Goal: Task Accomplishment & Management: Manage account settings

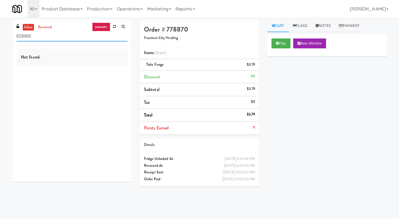
click at [54, 41] on input "628965" at bounding box center [71, 36] width 111 height 10
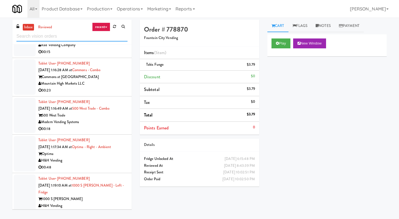
scroll to position [1400, 0]
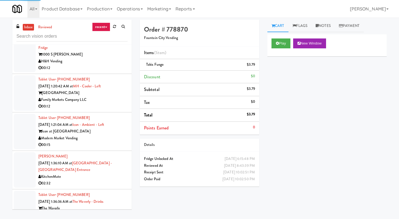
click at [100, 65] on div "00:12" at bounding box center [82, 67] width 89 height 7
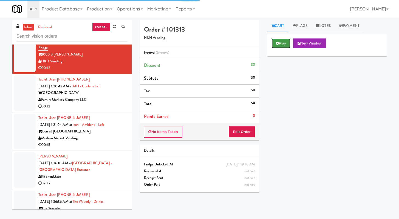
click at [280, 45] on button "Play" at bounding box center [281, 43] width 19 height 10
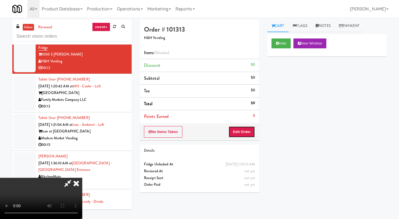
click at [244, 134] on button "Edit Order" at bounding box center [242, 132] width 27 height 12
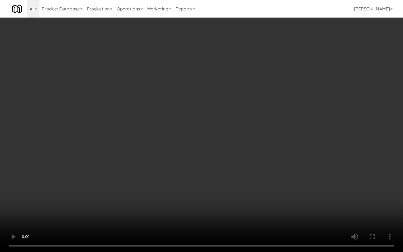
click at [272, 177] on video at bounding box center [201, 126] width 403 height 252
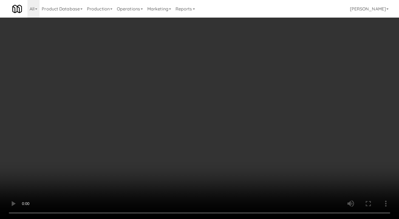
scroll to position [346, 0]
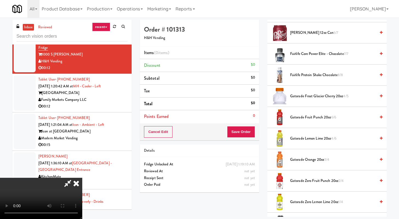
click at [316, 136] on span "Gatorade Lemon Lime 20oz 4/6" at bounding box center [333, 138] width 86 height 7
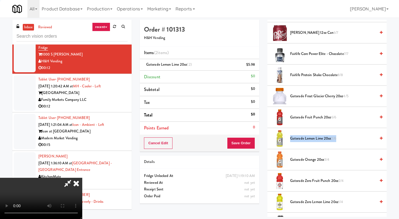
click at [316, 136] on span "Gatorade Lemon Lime 20oz 2/6" at bounding box center [333, 138] width 86 height 7
click at [242, 144] on button "Save Order" at bounding box center [241, 143] width 28 height 12
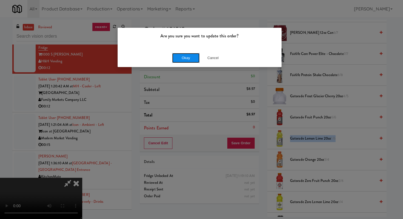
click at [195, 60] on button "Okay" at bounding box center [185, 58] width 27 height 10
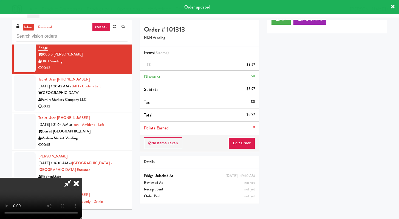
scroll to position [23, 0]
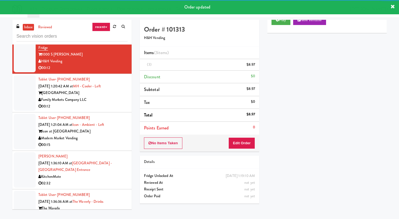
drag, startPoint x: 116, startPoint y: 96, endPoint x: 151, endPoint y: 106, distance: 36.2
click at [116, 96] on div "Family Markets Company LLC" at bounding box center [82, 99] width 89 height 7
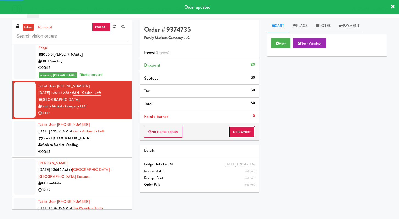
click at [246, 131] on button "Edit Order" at bounding box center [242, 132] width 27 height 12
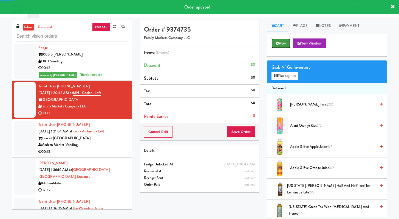
click at [286, 43] on button "Play" at bounding box center [281, 43] width 19 height 10
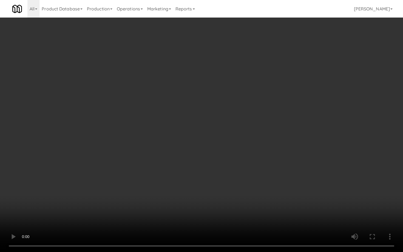
click at [189, 169] on video at bounding box center [201, 126] width 403 height 252
click at [190, 169] on video at bounding box center [201, 126] width 403 height 252
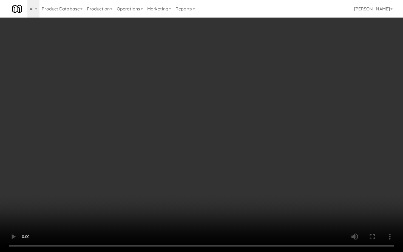
click at [190, 169] on video at bounding box center [201, 126] width 403 height 252
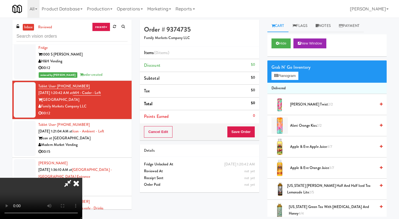
click at [295, 209] on span "[US_STATE] Green Tea with [MEDICAL_DATA] and Honey 4/4" at bounding box center [332, 209] width 87 height 13
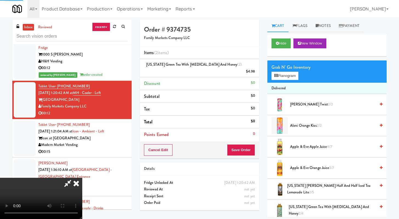
click at [292, 187] on span "[US_STATE] [PERSON_NAME] Half and Half Iced Tea Lemonade Lite 2/5" at bounding box center [331, 188] width 89 height 13
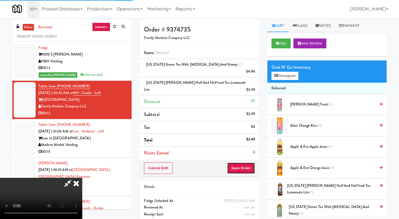
click at [252, 162] on button "Save Order" at bounding box center [241, 168] width 28 height 12
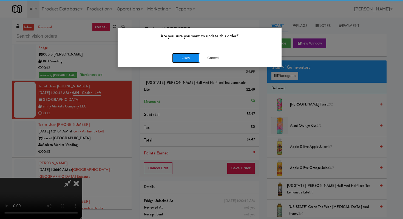
click at [183, 56] on button "Okay" at bounding box center [185, 58] width 27 height 10
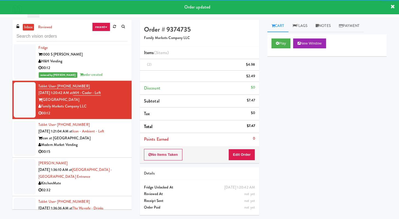
click at [112, 136] on div "Icon at [GEOGRAPHIC_DATA]" at bounding box center [82, 138] width 89 height 7
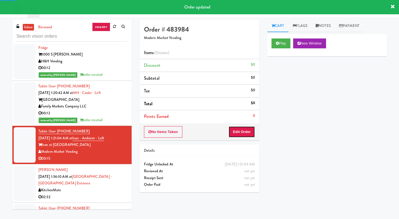
drag, startPoint x: 247, startPoint y: 133, endPoint x: 260, endPoint y: 103, distance: 32.9
click at [247, 132] on button "Edit Order" at bounding box center [242, 132] width 27 height 12
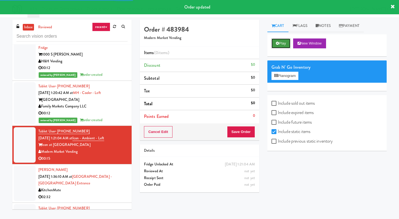
click at [277, 42] on icon at bounding box center [277, 43] width 3 height 4
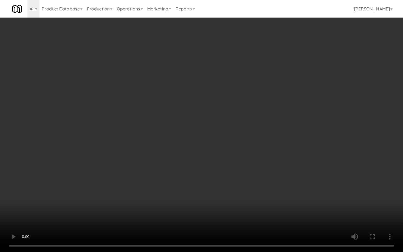
click at [208, 181] on video at bounding box center [201, 126] width 403 height 252
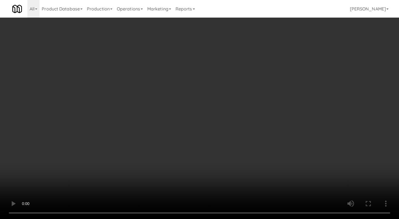
scroll to position [395, 0]
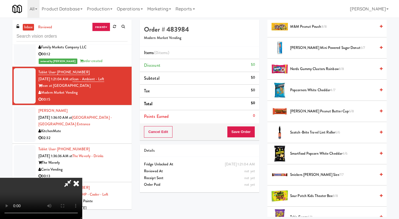
click at [299, 157] on span "Smartfood Popcorn White Cheddar 4/6" at bounding box center [333, 153] width 86 height 7
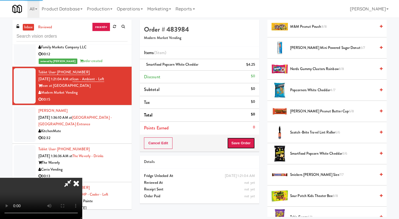
click at [251, 148] on button "Save Order" at bounding box center [241, 143] width 28 height 12
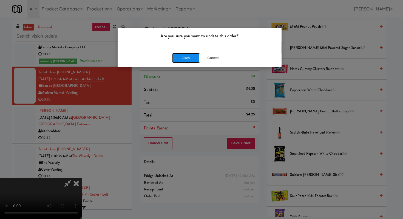
click at [181, 56] on button "Okay" at bounding box center [185, 58] width 27 height 10
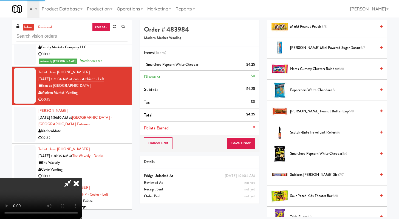
scroll to position [23, 0]
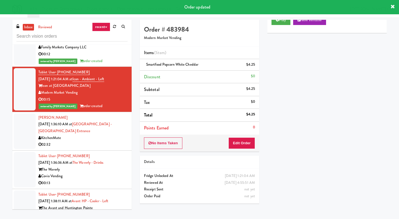
click at [99, 128] on div "[PERSON_NAME] [DATE] 1:36:10 AM at [GEOGRAPHIC_DATA] - [GEOGRAPHIC_DATA] 02:32" at bounding box center [82, 131] width 89 height 34
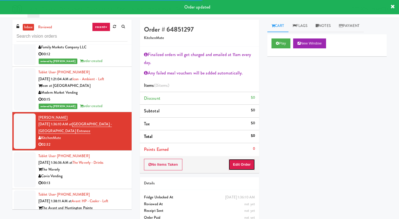
click at [242, 163] on button "Edit Order" at bounding box center [242, 165] width 27 height 12
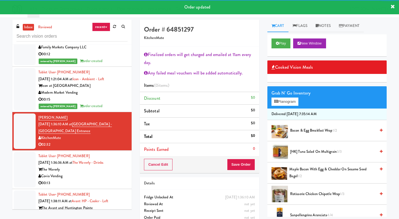
click at [101, 179] on div "00:13" at bounding box center [82, 182] width 89 height 7
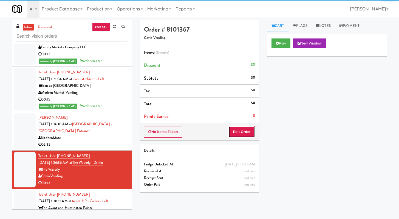
click at [242, 132] on button "Edit Order" at bounding box center [242, 132] width 27 height 12
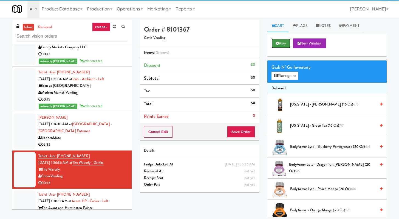
click at [285, 46] on button "Play" at bounding box center [281, 43] width 19 height 10
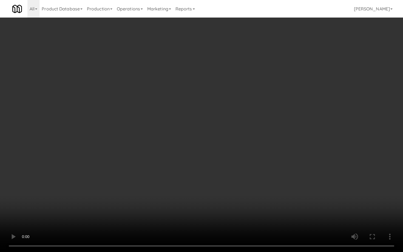
click at [246, 184] on video at bounding box center [201, 126] width 403 height 252
click at [246, 183] on video at bounding box center [201, 126] width 403 height 252
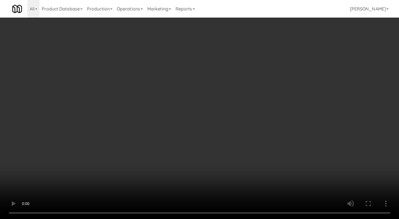
click at [280, 80] on div "Grab N' Go Inventory Planogram" at bounding box center [326, 71] width 119 height 22
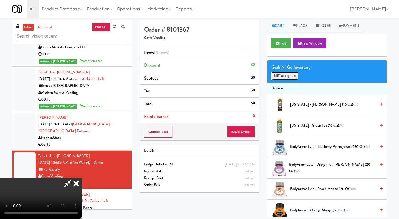
click at [283, 77] on button "Planogram" at bounding box center [285, 76] width 27 height 8
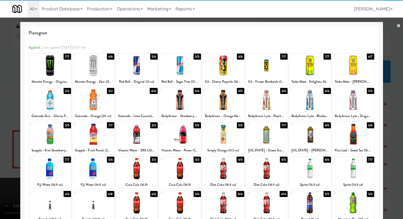
click at [131, 103] on div at bounding box center [137, 99] width 42 height 21
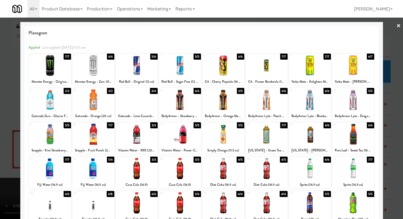
drag, startPoint x: 95, startPoint y: 141, endPoint x: 90, endPoint y: 140, distance: 5.1
click at [95, 141] on div at bounding box center [93, 133] width 42 height 21
click at [0, 114] on div at bounding box center [201, 109] width 403 height 219
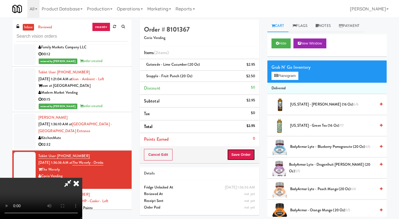
click at [252, 154] on button "Save Order" at bounding box center [241, 155] width 28 height 12
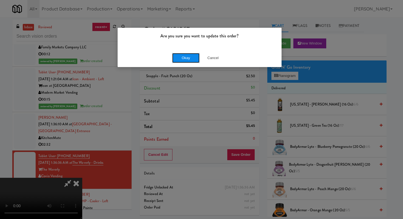
click at [187, 60] on button "Okay" at bounding box center [185, 58] width 27 height 10
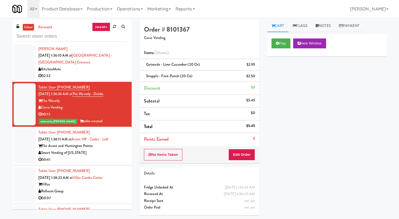
scroll to position [1536, 0]
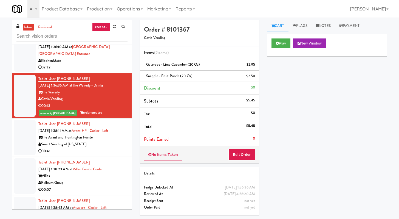
click at [113, 141] on div "Smart Vending of [US_STATE]" at bounding box center [82, 144] width 89 height 7
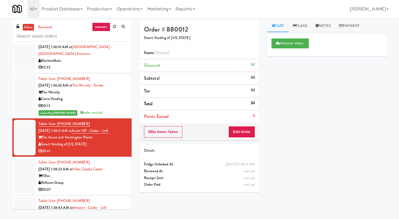
click at [89, 186] on div "00:07" at bounding box center [82, 189] width 89 height 7
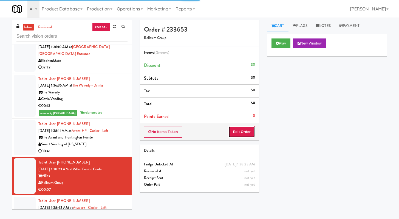
click at [242, 129] on button "Edit Order" at bounding box center [242, 132] width 27 height 12
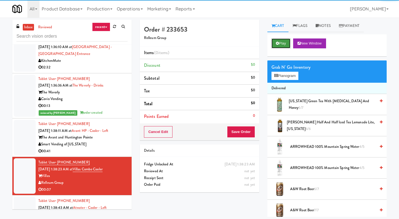
click at [285, 43] on button "Play" at bounding box center [281, 43] width 19 height 10
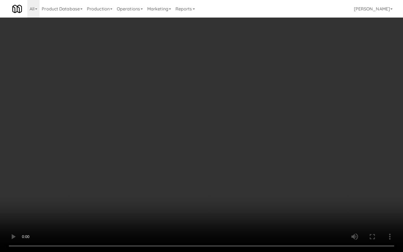
click at [204, 177] on video at bounding box center [201, 126] width 403 height 252
click at [211, 172] on video at bounding box center [201, 126] width 403 height 252
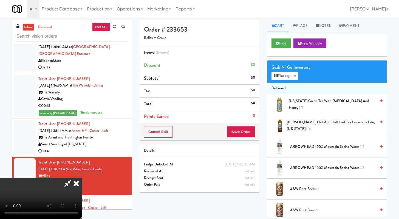
click at [298, 103] on span "[US_STATE] Green Tea with [MEDICAL_DATA] and Honey 6/7" at bounding box center [332, 104] width 87 height 13
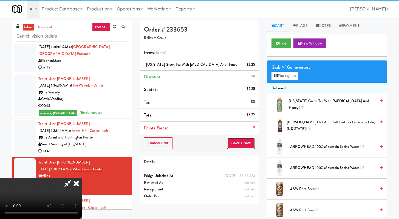
click at [251, 142] on button "Save Order" at bounding box center [241, 143] width 28 height 12
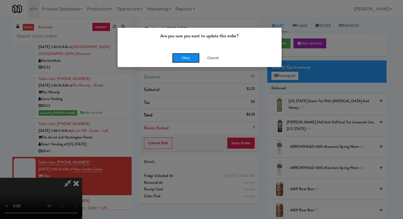
click at [189, 57] on button "Okay" at bounding box center [185, 58] width 27 height 10
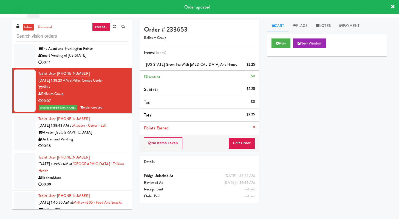
scroll to position [1641, 0]
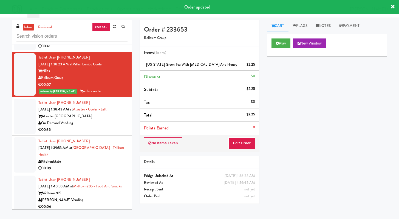
click at [104, 126] on div "00:35" at bounding box center [82, 129] width 89 height 7
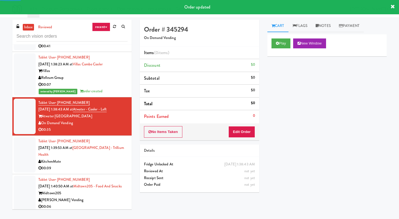
click at [257, 132] on div "No Items Taken Edit Order" at bounding box center [199, 131] width 119 height 17
click at [240, 134] on button "Edit Order" at bounding box center [242, 132] width 27 height 12
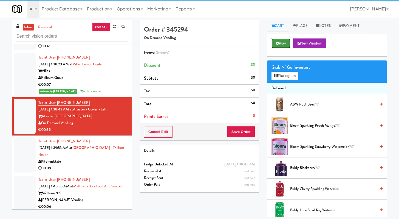
click at [282, 42] on button "Play" at bounding box center [281, 43] width 19 height 10
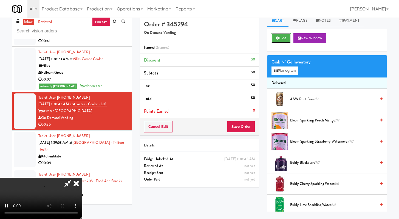
scroll to position [13, 0]
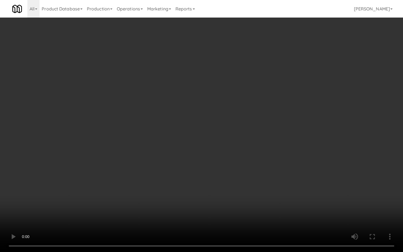
click at [94, 174] on video at bounding box center [201, 126] width 403 height 252
click at [138, 184] on video at bounding box center [201, 126] width 403 height 252
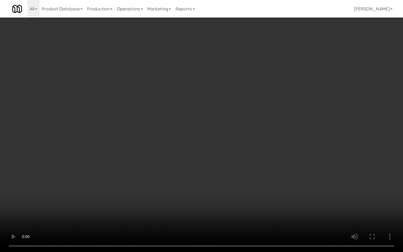
click at [138, 184] on video at bounding box center [201, 126] width 403 height 252
click at [254, 207] on video at bounding box center [201, 126] width 403 height 252
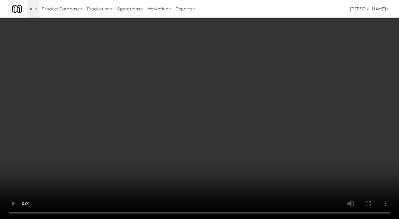
scroll to position [116, 0]
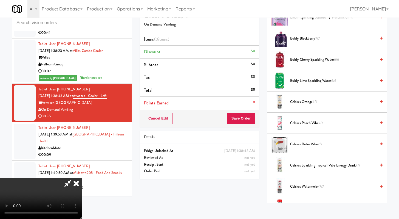
click at [309, 182] on li "Celsius Watermelon 7/7" at bounding box center [326, 186] width 119 height 21
click at [308, 186] on span "Celsius Watermelon 7/7" at bounding box center [333, 186] width 86 height 7
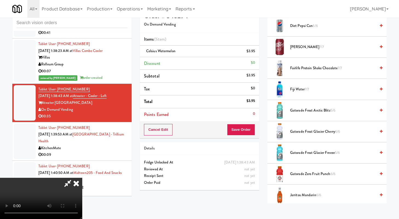
scroll to position [444, 0]
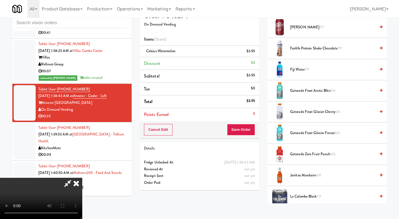
click at [311, 111] on span "Gatorade Frost Glacier Cherry 6/6" at bounding box center [333, 111] width 86 height 7
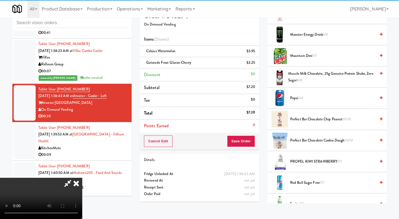
scroll to position [567, 0]
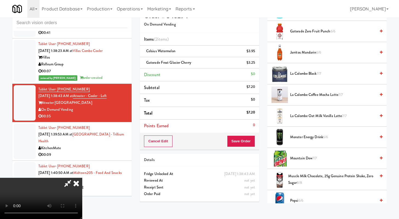
click at [307, 52] on span "Jarritos Mandarin 6/6" at bounding box center [333, 52] width 86 height 7
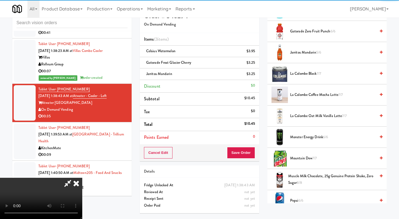
click at [257, 151] on div "Cancel Edit Save Order" at bounding box center [199, 152] width 119 height 17
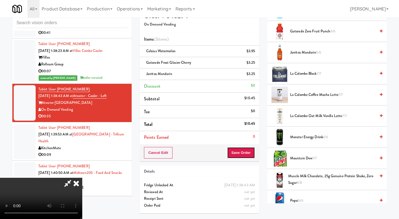
click at [254, 151] on button "Save Order" at bounding box center [241, 153] width 28 height 12
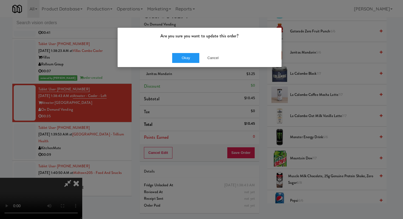
click at [187, 50] on div "Okay Cancel" at bounding box center [200, 58] width 164 height 18
click at [187, 57] on button "Okay" at bounding box center [185, 58] width 27 height 10
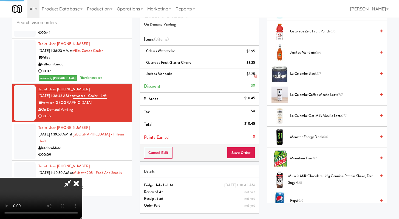
scroll to position [23, 0]
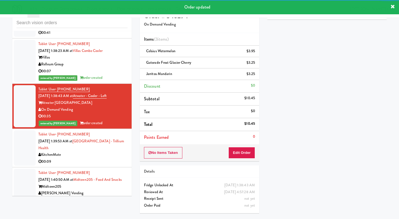
click at [109, 151] on div "KitchenMate" at bounding box center [82, 154] width 89 height 7
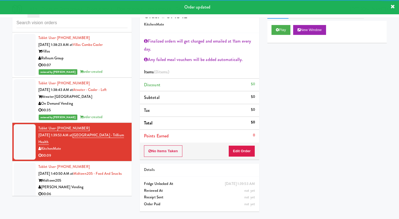
scroll to position [1655, 0]
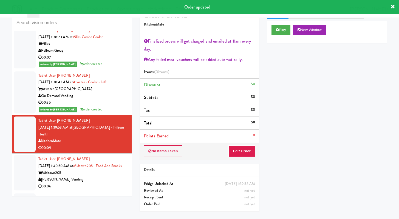
click at [104, 186] on div "00:06" at bounding box center [82, 186] width 89 height 7
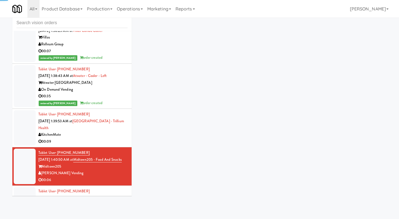
scroll to position [1673, 0]
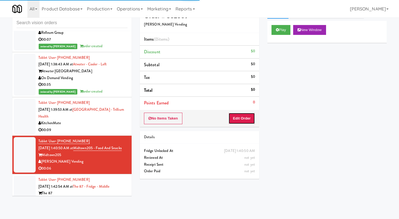
click at [232, 121] on button "Edit Order" at bounding box center [242, 118] width 27 height 12
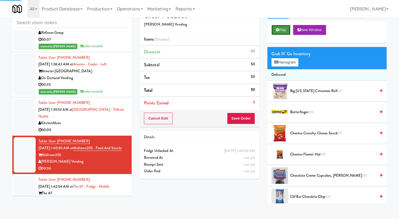
click at [281, 28] on button "Play" at bounding box center [281, 30] width 19 height 10
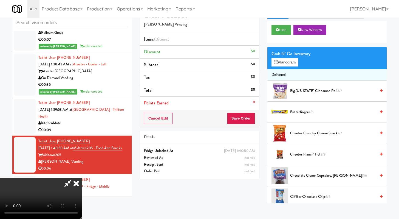
scroll to position [0, 0]
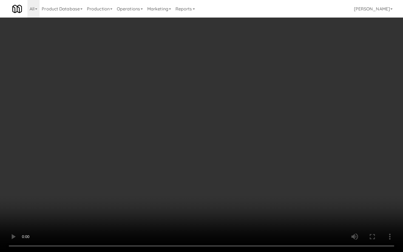
click at [249, 187] on video at bounding box center [201, 126] width 403 height 252
click at [255, 196] on video at bounding box center [201, 126] width 403 height 252
click at [255, 194] on video at bounding box center [201, 126] width 403 height 252
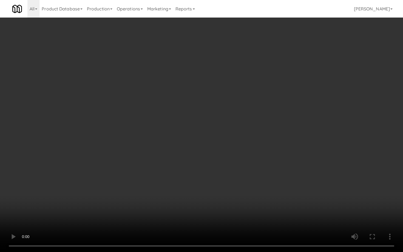
click at [255, 194] on video at bounding box center [201, 126] width 403 height 252
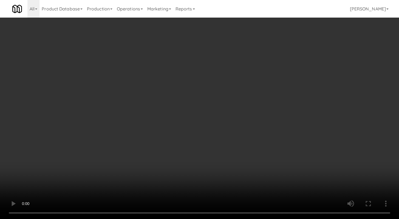
scroll to position [617, 0]
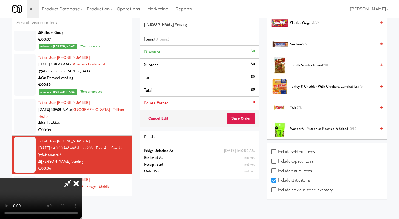
click at [323, 88] on span "Turkey & Cheddar with Crackers, Lunchables 3/5" at bounding box center [333, 86] width 86 height 7
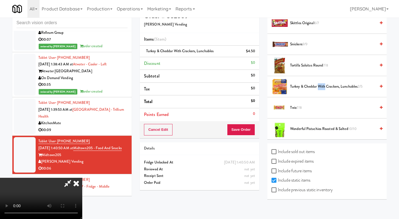
click at [323, 88] on span "Turkey & Cheddar with Crackers, Lunchables 2/5" at bounding box center [333, 86] width 86 height 7
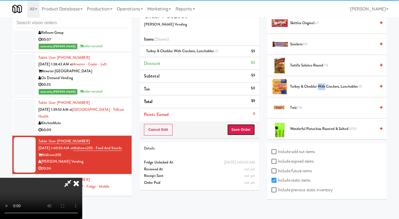
click at [245, 129] on button "Save Order" at bounding box center [241, 130] width 28 height 12
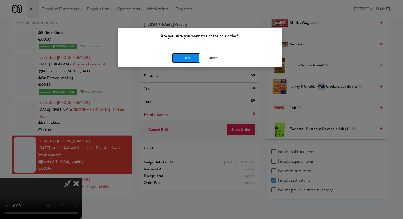
click at [188, 58] on button "Okay" at bounding box center [185, 58] width 27 height 10
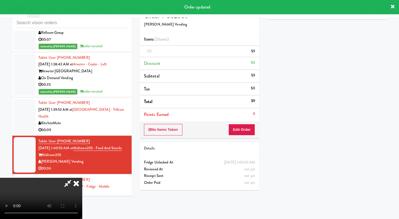
scroll to position [23, 0]
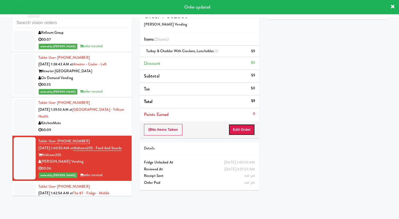
click at [246, 126] on button "Edit Order" at bounding box center [242, 130] width 27 height 12
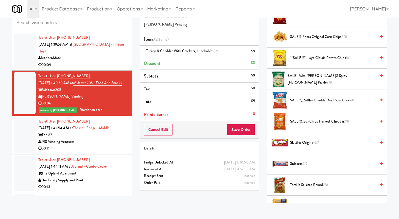
scroll to position [1782, 0]
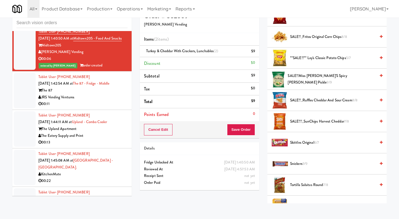
click at [94, 103] on div "00:11" at bounding box center [82, 103] width 89 height 7
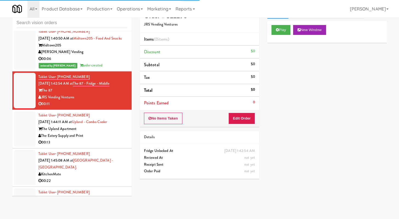
click at [229, 116] on div "No Items Taken Edit Order" at bounding box center [199, 118] width 119 height 17
click at [282, 22] on div "Play New Window" at bounding box center [326, 32] width 119 height 22
click at [282, 26] on button "Play" at bounding box center [281, 30] width 19 height 10
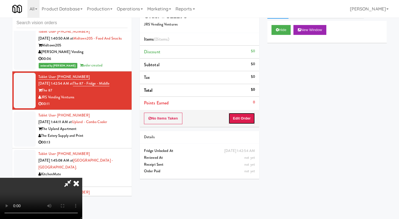
click at [242, 118] on button "Edit Order" at bounding box center [242, 118] width 27 height 12
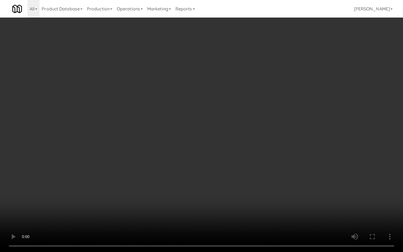
click at [220, 175] on video at bounding box center [201, 126] width 403 height 252
click at [219, 174] on video at bounding box center [201, 126] width 403 height 252
click at [184, 195] on video at bounding box center [201, 126] width 403 height 252
click at [192, 188] on video at bounding box center [201, 126] width 403 height 252
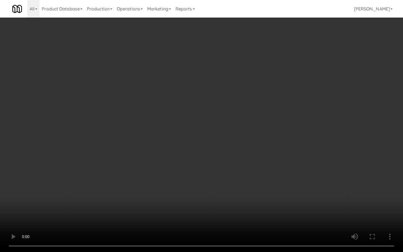
click at [192, 188] on video at bounding box center [201, 126] width 403 height 252
click at [292, 205] on video at bounding box center [201, 126] width 403 height 252
click at [291, 204] on video at bounding box center [201, 126] width 403 height 252
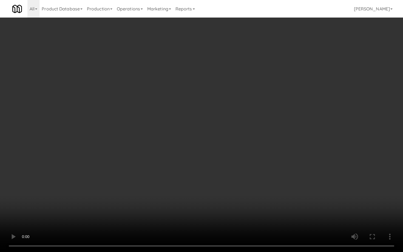
click at [308, 201] on video at bounding box center [201, 126] width 403 height 252
click at [308, 200] on video at bounding box center [201, 126] width 403 height 252
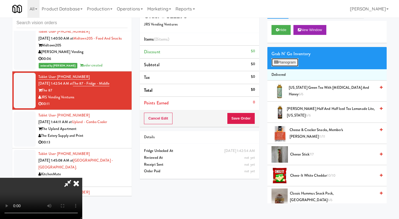
click at [294, 62] on button "Planogram" at bounding box center [285, 62] width 27 height 8
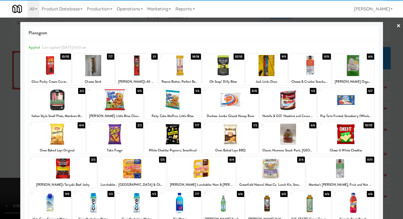
click at [124, 101] on div at bounding box center [115, 99] width 57 height 21
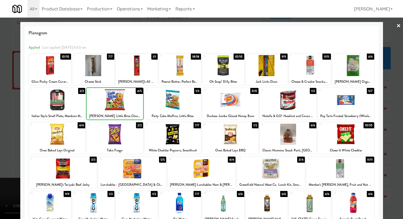
click at [181, 103] on div at bounding box center [173, 99] width 57 height 21
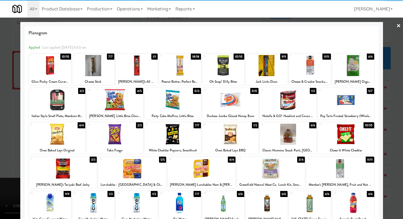
click at [84, 204] on div at bounding box center [93, 202] width 42 height 21
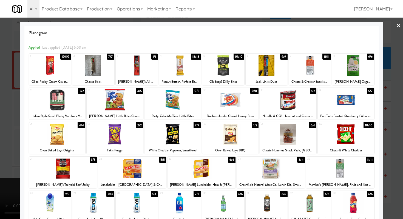
click at [0, 189] on div at bounding box center [201, 109] width 403 height 219
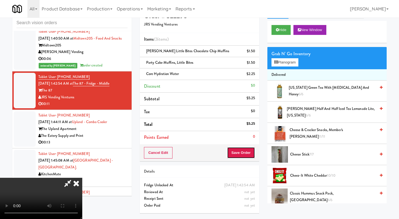
click at [251, 157] on button "Save Order" at bounding box center [241, 153] width 28 height 12
click at [250, 155] on button "Save Order" at bounding box center [241, 153] width 28 height 12
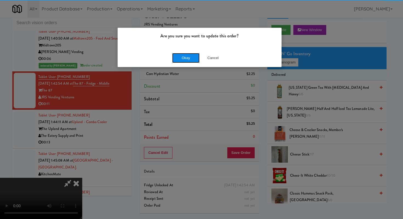
click at [182, 58] on button "Okay" at bounding box center [185, 58] width 27 height 10
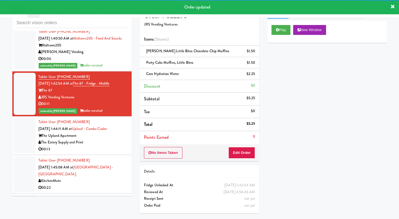
click at [112, 146] on div "The Eatery Supply and Print" at bounding box center [82, 142] width 89 height 7
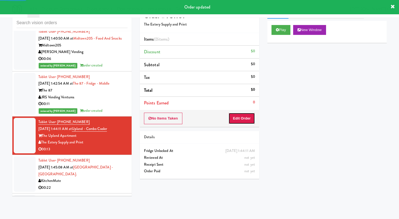
click at [245, 121] on button "Edit Order" at bounding box center [242, 118] width 27 height 12
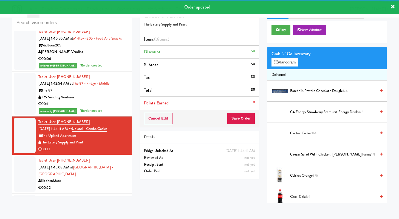
click at [276, 24] on div "Play New Window" at bounding box center [326, 32] width 119 height 22
click at [277, 27] on button "Play" at bounding box center [281, 30] width 19 height 10
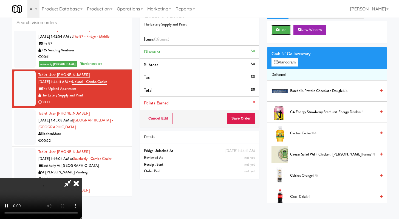
scroll to position [1829, 0]
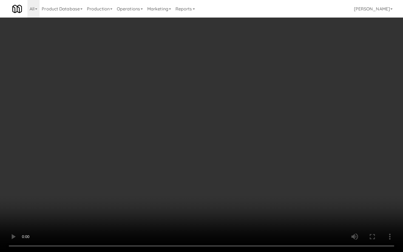
click at [293, 196] on video at bounding box center [201, 126] width 403 height 252
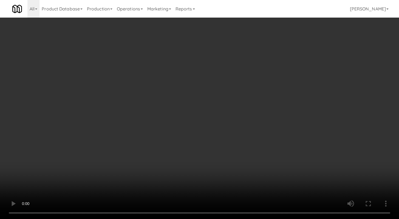
click at [191, 172] on video at bounding box center [199, 109] width 399 height 219
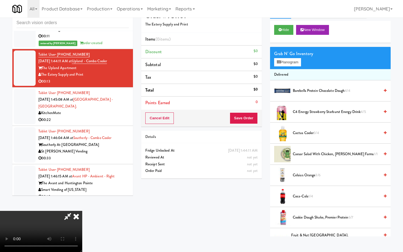
click at [82, 211] on video at bounding box center [41, 231] width 82 height 41
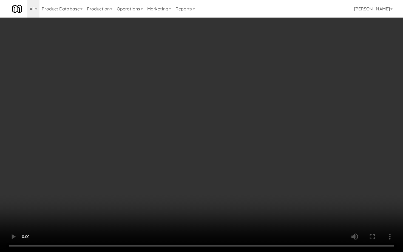
click at [221, 176] on video at bounding box center [201, 126] width 403 height 252
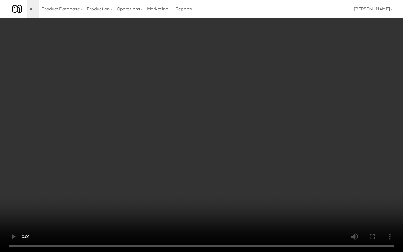
click at [221, 176] on video at bounding box center [201, 126] width 403 height 252
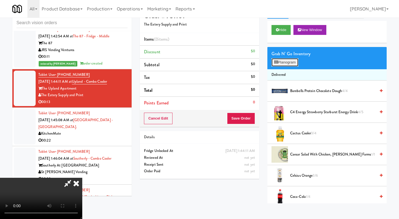
click at [294, 63] on button "Planogram" at bounding box center [285, 62] width 27 height 8
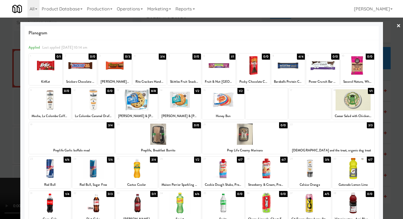
click at [47, 198] on div at bounding box center [50, 202] width 42 height 21
click at [125, 175] on div at bounding box center [137, 168] width 42 height 21
click at [40, 68] on div at bounding box center [45, 65] width 33 height 21
click at [0, 77] on div at bounding box center [201, 109] width 403 height 219
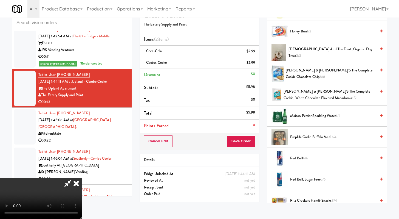
scroll to position [364, 0]
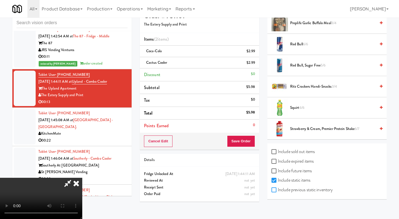
click at [273, 189] on input "Include previous static inventory" at bounding box center [275, 190] width 6 height 4
checkbox input "true"
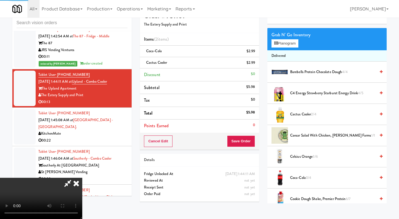
scroll to position [0, 0]
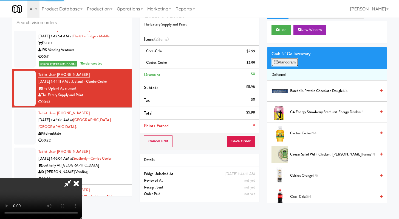
click at [289, 63] on button "Planogram" at bounding box center [285, 62] width 27 height 8
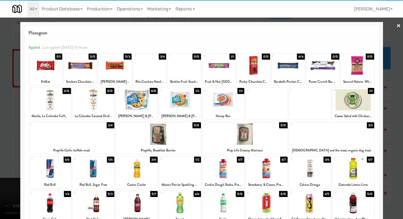
click at [44, 66] on div at bounding box center [45, 65] width 33 height 21
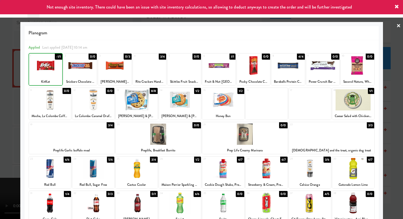
click at [7, 76] on div at bounding box center [201, 109] width 403 height 219
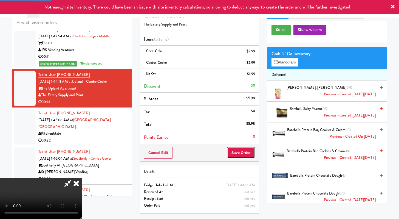
click at [250, 149] on button "Save Order" at bounding box center [241, 153] width 28 height 12
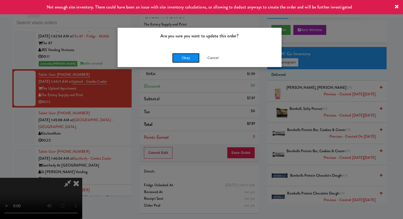
click at [194, 58] on button "Okay" at bounding box center [185, 58] width 27 height 10
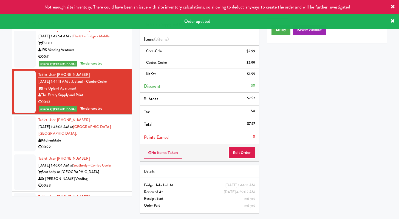
click at [94, 144] on div "KitchenMate" at bounding box center [82, 140] width 89 height 7
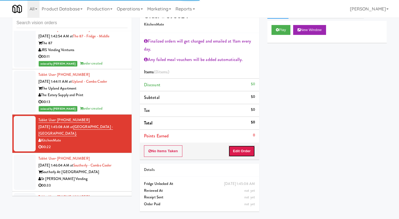
click at [245, 154] on button "Edit Order" at bounding box center [242, 151] width 27 height 12
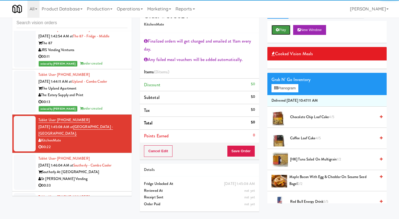
click at [284, 32] on button "Play" at bounding box center [281, 30] width 19 height 10
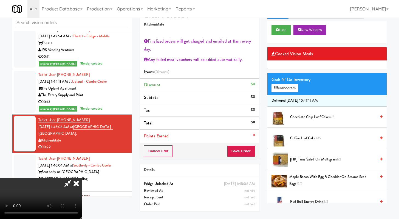
click at [115, 184] on div "00:33" at bounding box center [82, 185] width 89 height 7
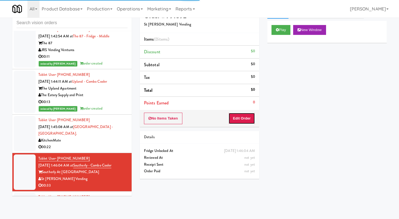
click at [240, 116] on button "Edit Order" at bounding box center [242, 118] width 27 height 12
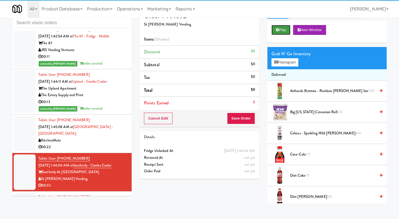
click at [278, 32] on button "Play" at bounding box center [281, 30] width 19 height 10
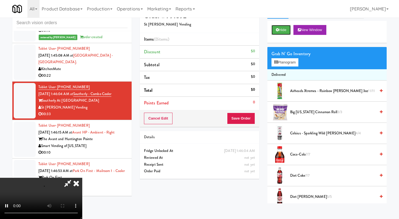
scroll to position [1921, 0]
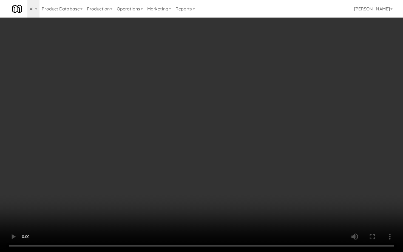
click at [211, 178] on video at bounding box center [201, 126] width 403 height 252
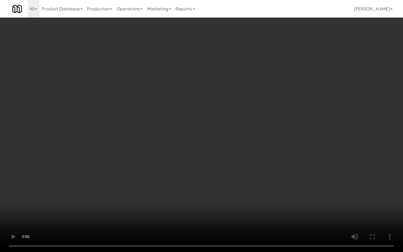
click at [211, 178] on video at bounding box center [201, 126] width 403 height 252
click at [218, 192] on video at bounding box center [201, 126] width 403 height 252
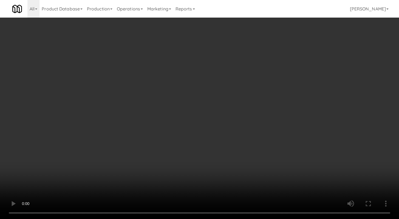
scroll to position [123, 0]
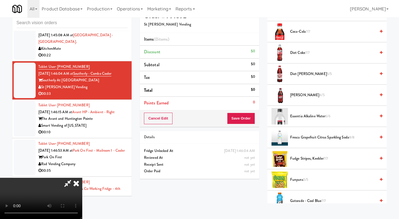
click at [302, 74] on span "Diet [PERSON_NAME] 5/5" at bounding box center [333, 74] width 86 height 7
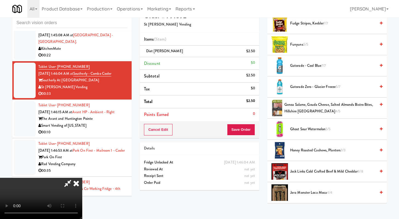
scroll to position [355, 0]
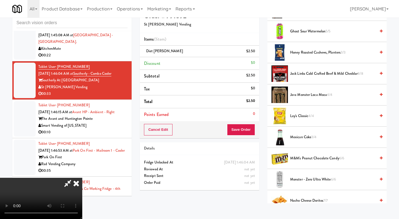
click at [303, 112] on li "Lay's Classic 4/4" at bounding box center [326, 115] width 119 height 21
click at [304, 116] on span "Lay's Classic 4/4" at bounding box center [333, 115] width 86 height 7
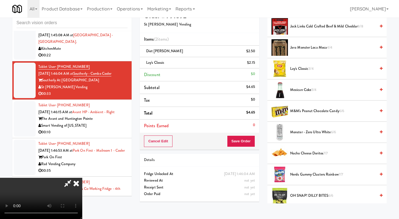
scroll to position [463, 0]
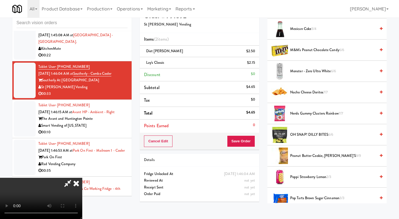
drag, startPoint x: 308, startPoint y: 135, endPoint x: 280, endPoint y: 143, distance: 28.5
click at [308, 135] on span "OH SNAP! DILLY BITES 6/6" at bounding box center [333, 134] width 86 height 7
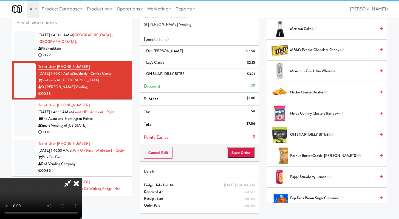
click at [245, 154] on button "Save Order" at bounding box center [241, 153] width 28 height 12
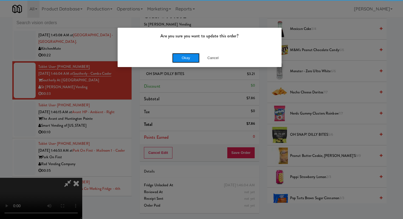
click at [191, 53] on button "Okay" at bounding box center [185, 58] width 27 height 10
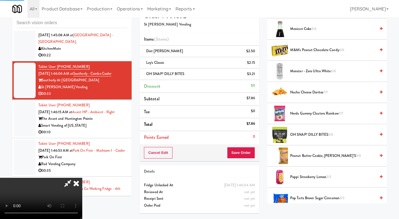
scroll to position [23, 0]
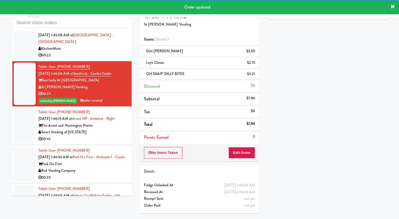
click at [110, 142] on div "00:10" at bounding box center [82, 139] width 89 height 7
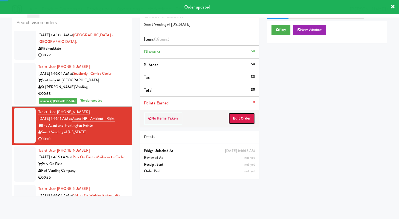
click at [241, 122] on button "Edit Order" at bounding box center [242, 118] width 27 height 12
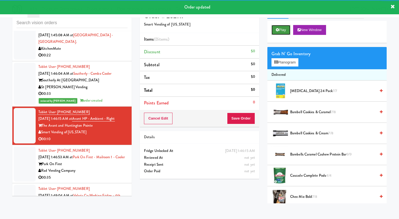
click at [277, 30] on icon at bounding box center [277, 30] width 3 height 4
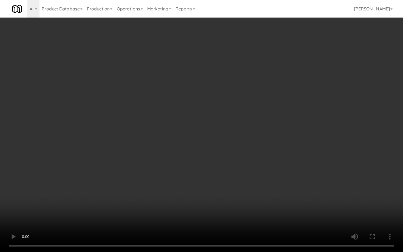
click at [233, 195] on video at bounding box center [201, 126] width 403 height 252
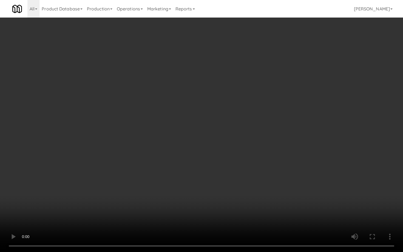
click at [233, 195] on video at bounding box center [201, 126] width 403 height 252
click at [232, 195] on video at bounding box center [201, 126] width 403 height 252
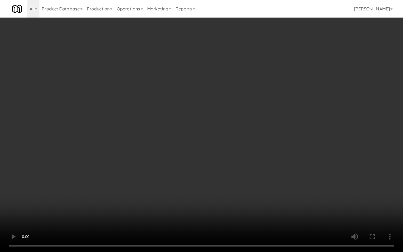
click at [232, 195] on video at bounding box center [201, 126] width 403 height 252
drag, startPoint x: 232, startPoint y: 195, endPoint x: 253, endPoint y: 199, distance: 21.3
click at [232, 195] on video at bounding box center [201, 126] width 403 height 252
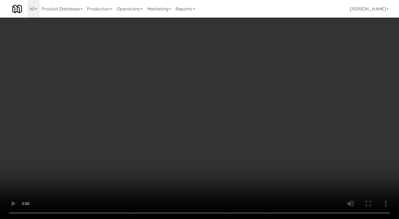
scroll to position [439, 0]
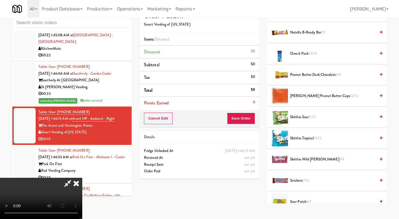
click at [299, 161] on span "Skittles Wild [PERSON_NAME] 9/9" at bounding box center [333, 159] width 86 height 7
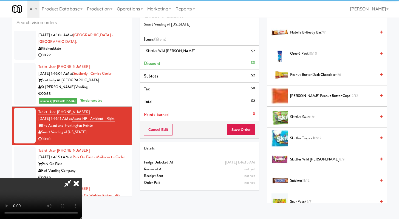
click at [301, 202] on span "Sour Patch 6/7" at bounding box center [333, 201] width 86 height 7
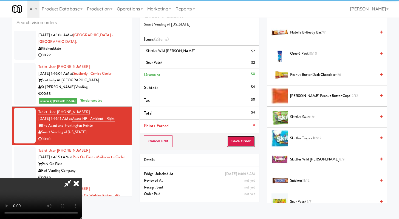
click at [252, 144] on button "Save Order" at bounding box center [241, 141] width 28 height 12
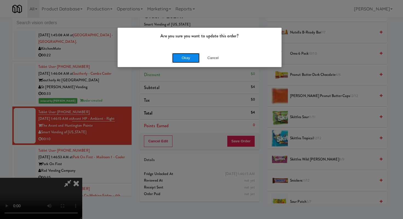
click at [181, 54] on button "Okay" at bounding box center [185, 58] width 27 height 10
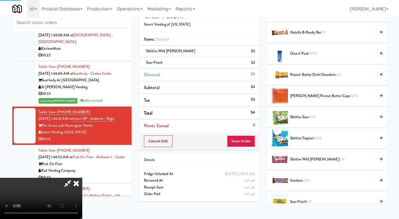
scroll to position [23, 0]
